Goal: Check status: Check status

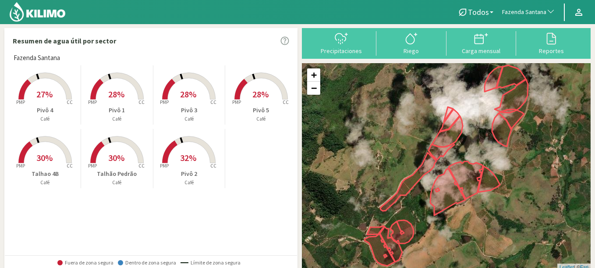
click at [521, 9] on span "Fazenda Santana" at bounding box center [524, 12] width 44 height 9
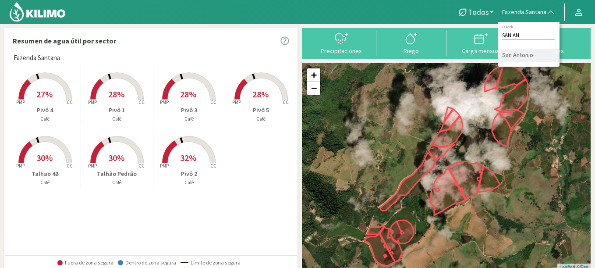
type input "SAN AN"
click at [530, 58] on li "San Antonio" at bounding box center [529, 56] width 62 height 14
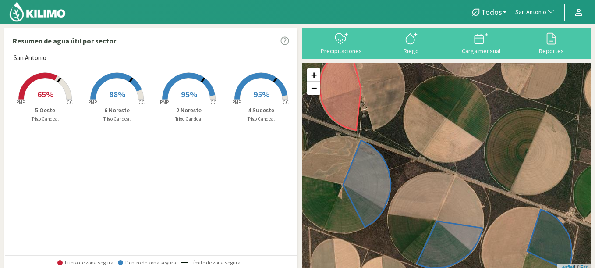
click at [50, 94] on span "65%" at bounding box center [45, 94] width 16 height 11
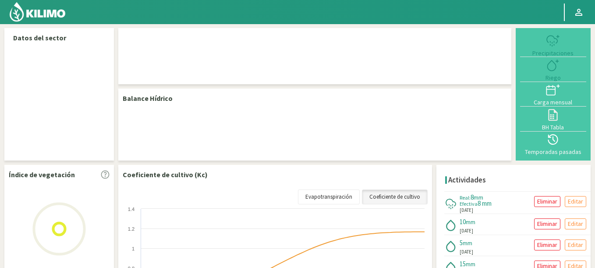
select select "232: Object"
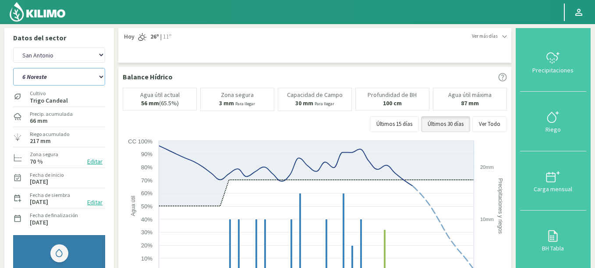
click at [13, 68] on select "2 Noreste 4 Sudeste 5 Oeste 6 Noreste" at bounding box center [59, 77] width 92 height 18
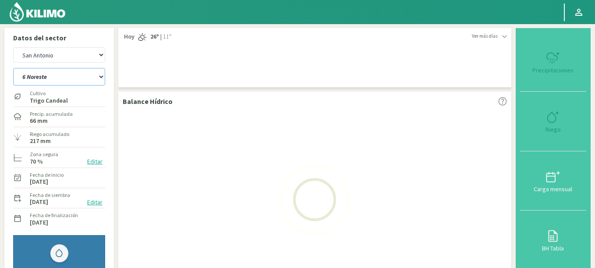
select select "2: Object"
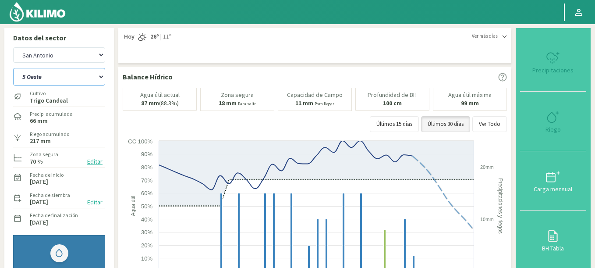
select select "516: Object"
click at [13, 68] on select "2 Noreste 4 Sudeste 5 Oeste 6 Noreste" at bounding box center [59, 77] width 92 height 18
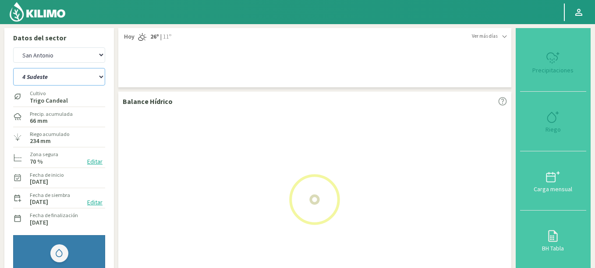
select select "7: Object"
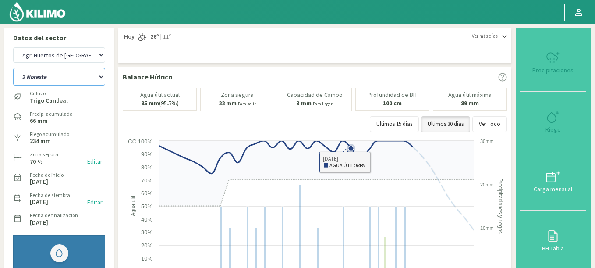
select select "800: Object"
select select "9: Object"
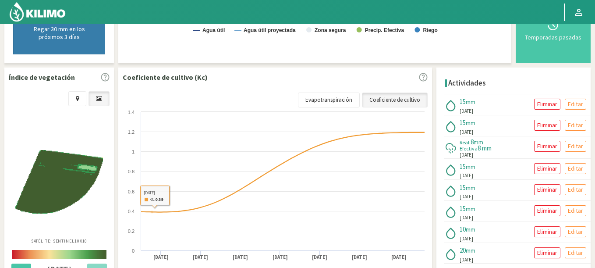
scroll to position [316, 0]
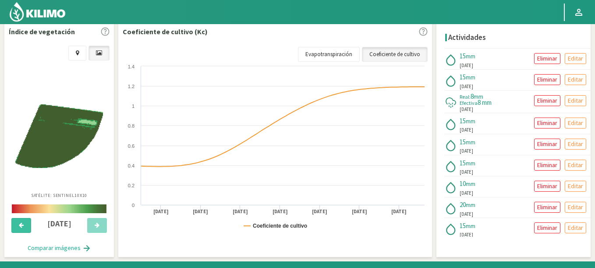
click at [25, 225] on button at bounding box center [21, 225] width 20 height 15
click at [99, 229] on button at bounding box center [97, 225] width 20 height 15
